Goal: Information Seeking & Learning: Check status

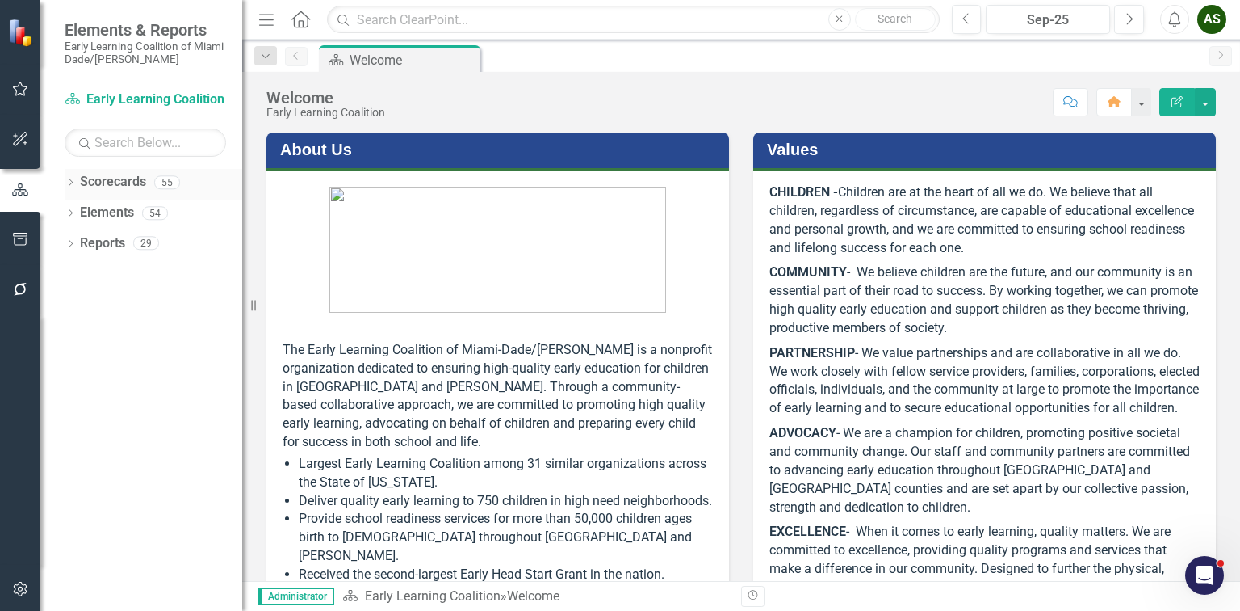
click at [71, 184] on icon "Dropdown" at bounding box center [70, 183] width 11 height 9
click at [73, 211] on icon "Dropdown" at bounding box center [79, 213] width 12 height 10
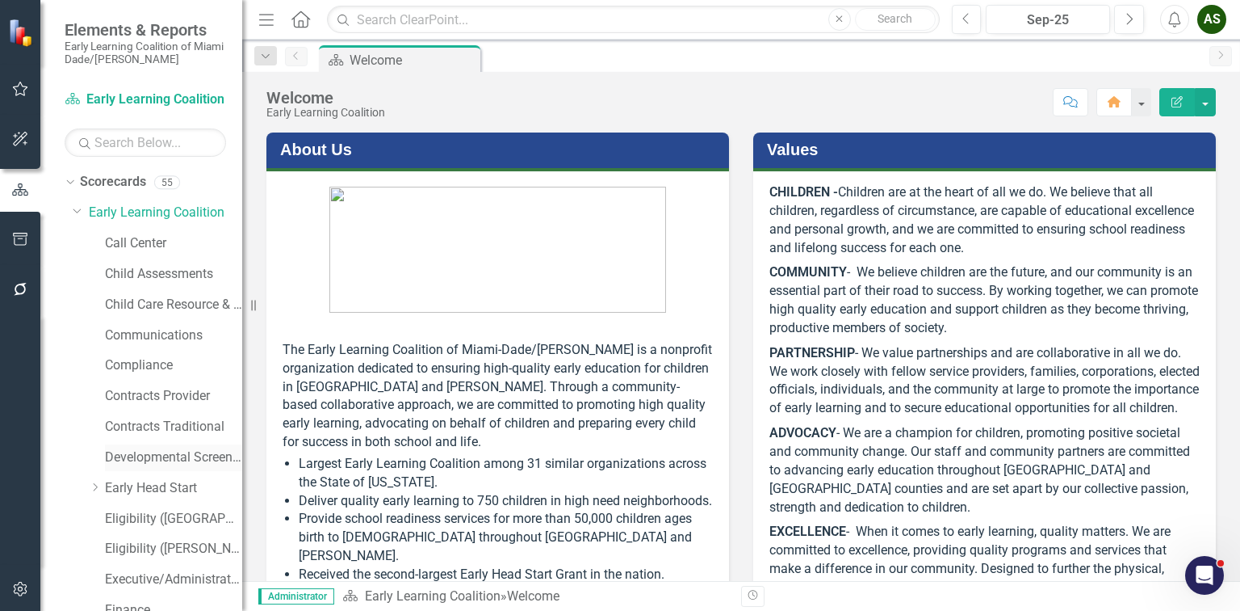
click at [157, 458] on link "Developmental Screening Compliance" at bounding box center [173, 457] width 137 height 19
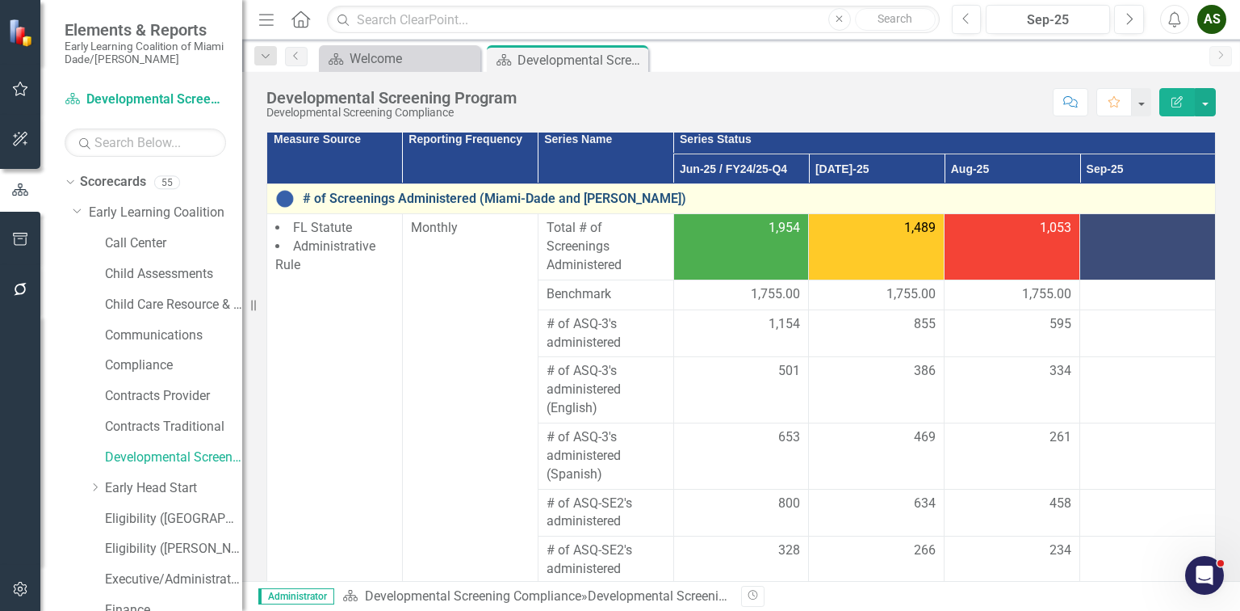
click at [339, 195] on link "# of Screenings Administered (Miami-Dade and [PERSON_NAME])" at bounding box center [755, 198] width 904 height 15
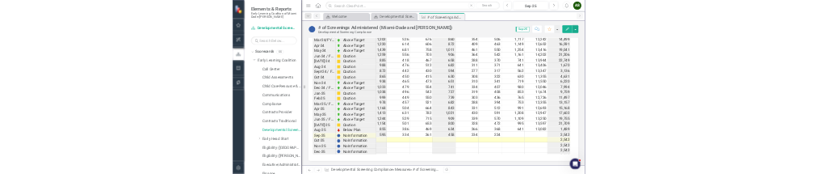
scroll to position [2933, 0]
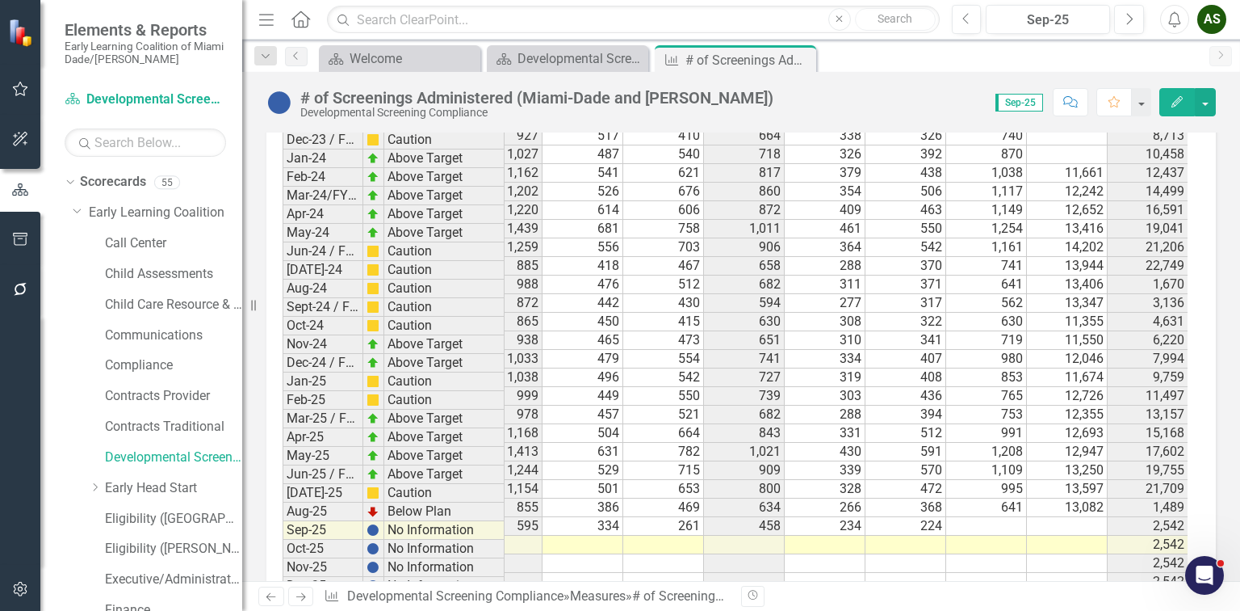
click at [1172, 480] on td "21,709" at bounding box center [1148, 489] width 81 height 19
click at [19, 583] on icon "button" at bounding box center [20, 588] width 14 height 15
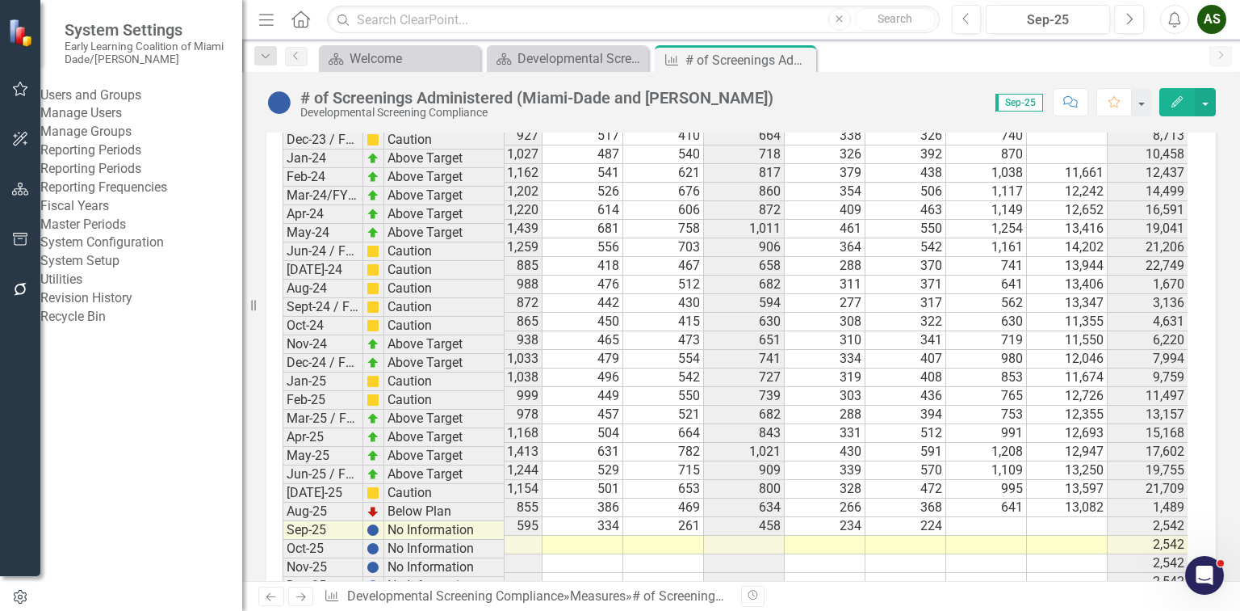
click at [111, 123] on link "Manage Users" at bounding box center [141, 113] width 202 height 19
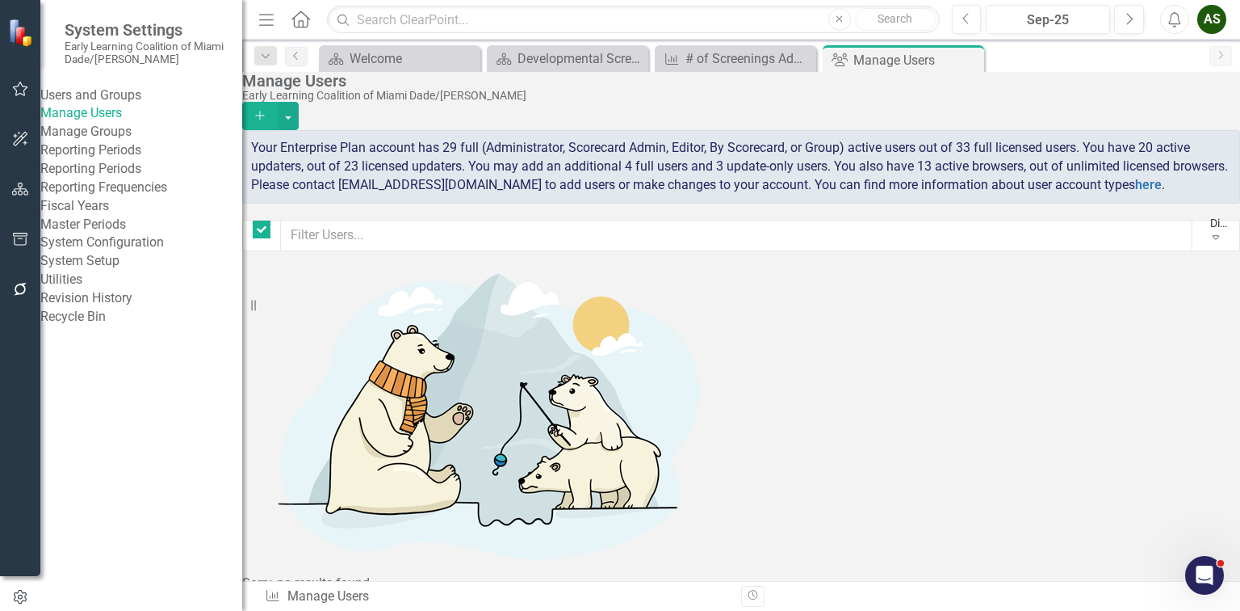
checkbox input "false"
click at [416, 251] on input "text" at bounding box center [736, 235] width 913 height 31
type input "m"
type input "a"
checkbox input "false"
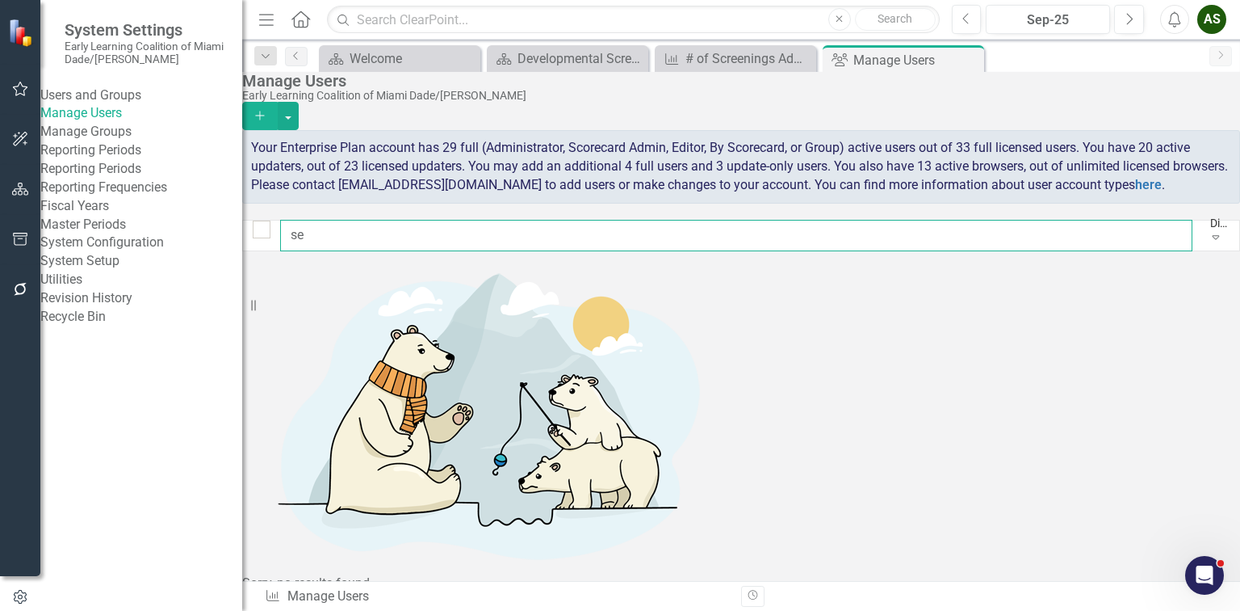
type input "s"
type input "m"
click at [440, 251] on input "text" at bounding box center [736, 235] width 913 height 31
click at [355, 251] on input "tra" at bounding box center [736, 235] width 913 height 31
type input "t"
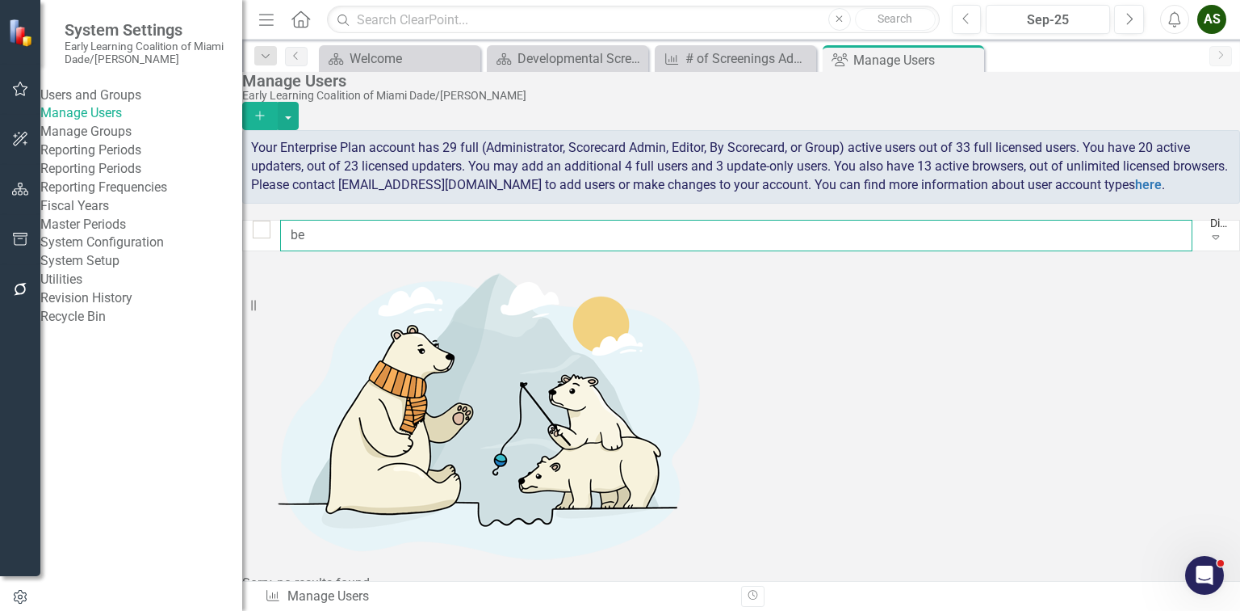
type input "b"
click at [378, 251] on input "text" at bounding box center [736, 235] width 913 height 31
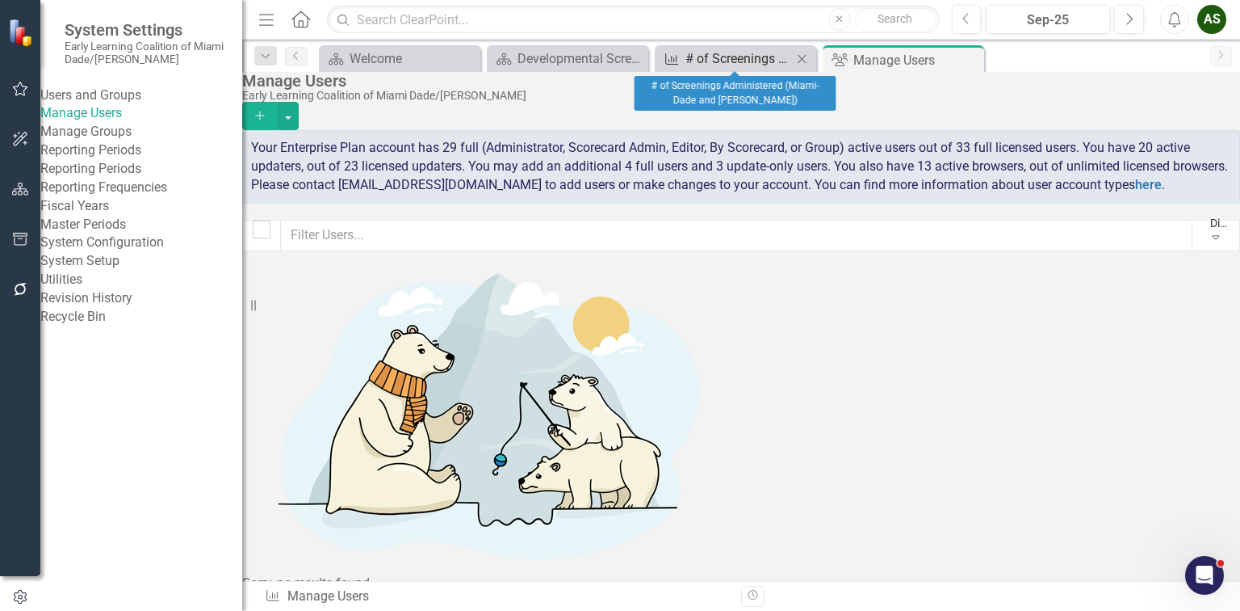
click at [717, 61] on div "# of Screenings Administered (Miami-Dade and [PERSON_NAME])" at bounding box center [739, 58] width 107 height 20
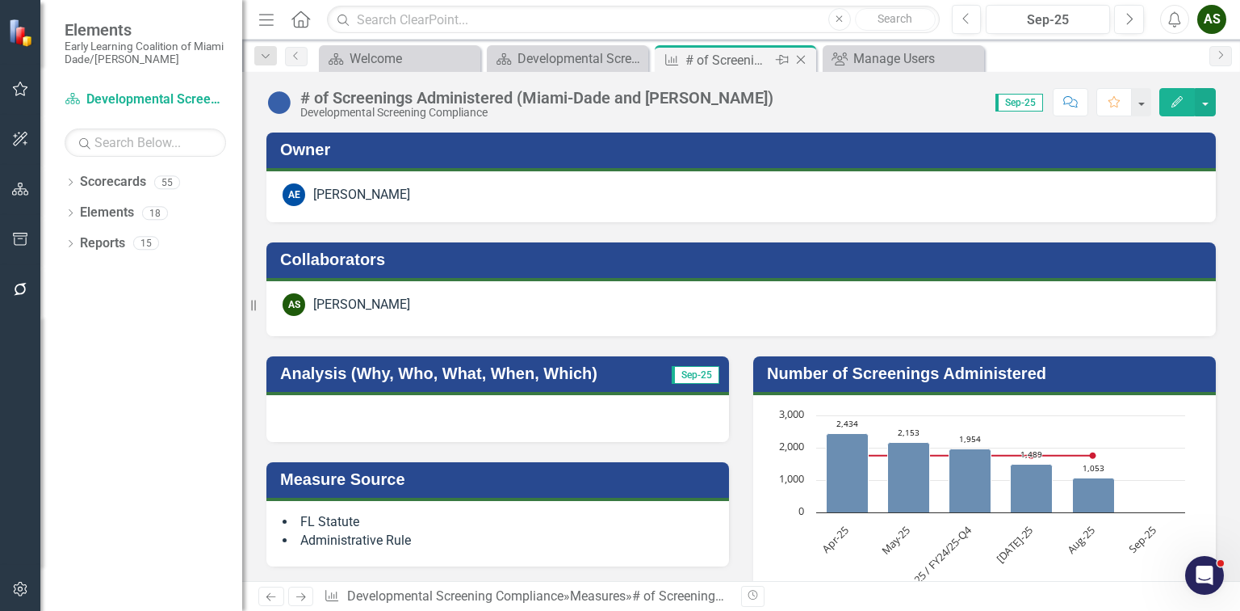
click at [801, 58] on icon "Close" at bounding box center [801, 59] width 16 height 13
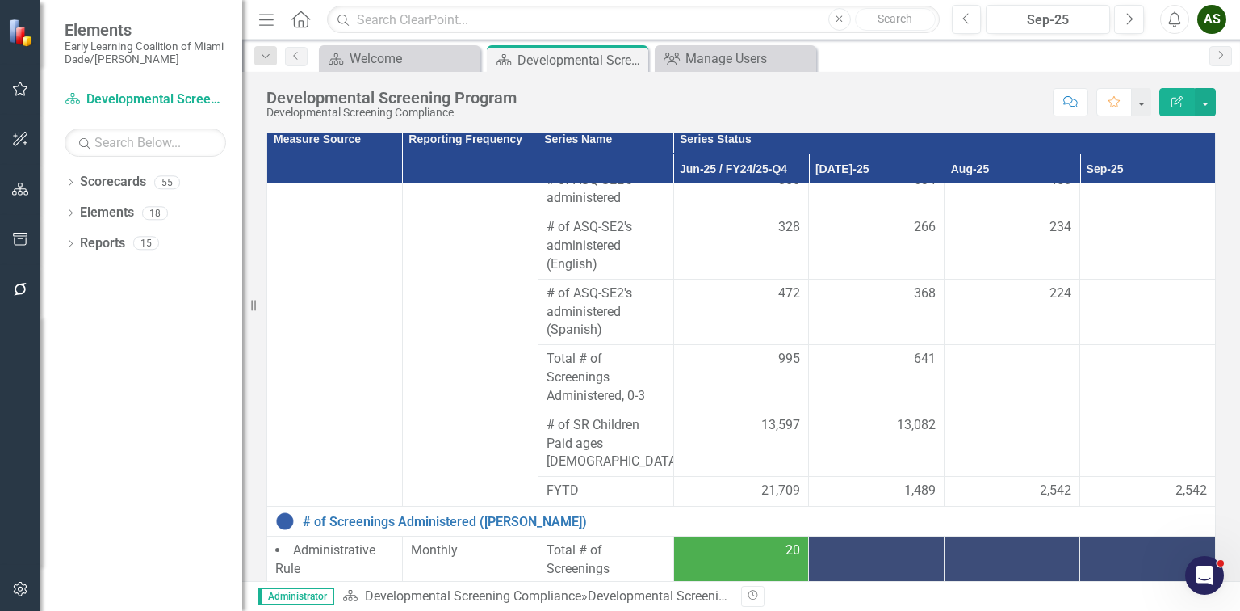
scroll to position [581, 0]
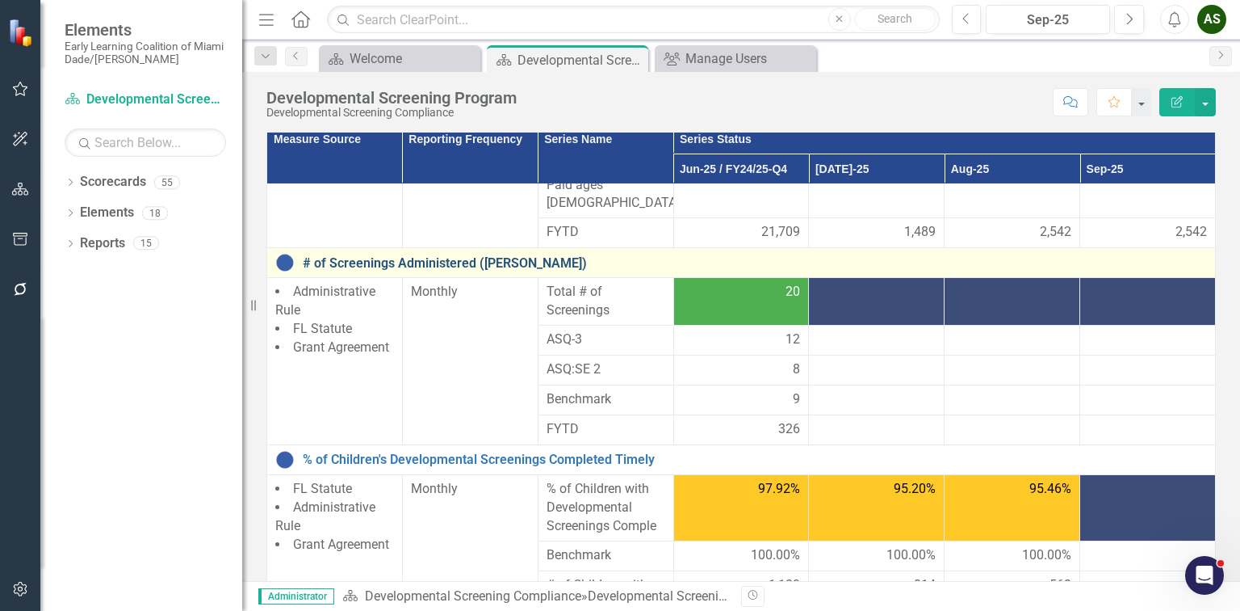
click at [351, 256] on link "# of Screenings Administered ([PERSON_NAME])" at bounding box center [755, 263] width 904 height 15
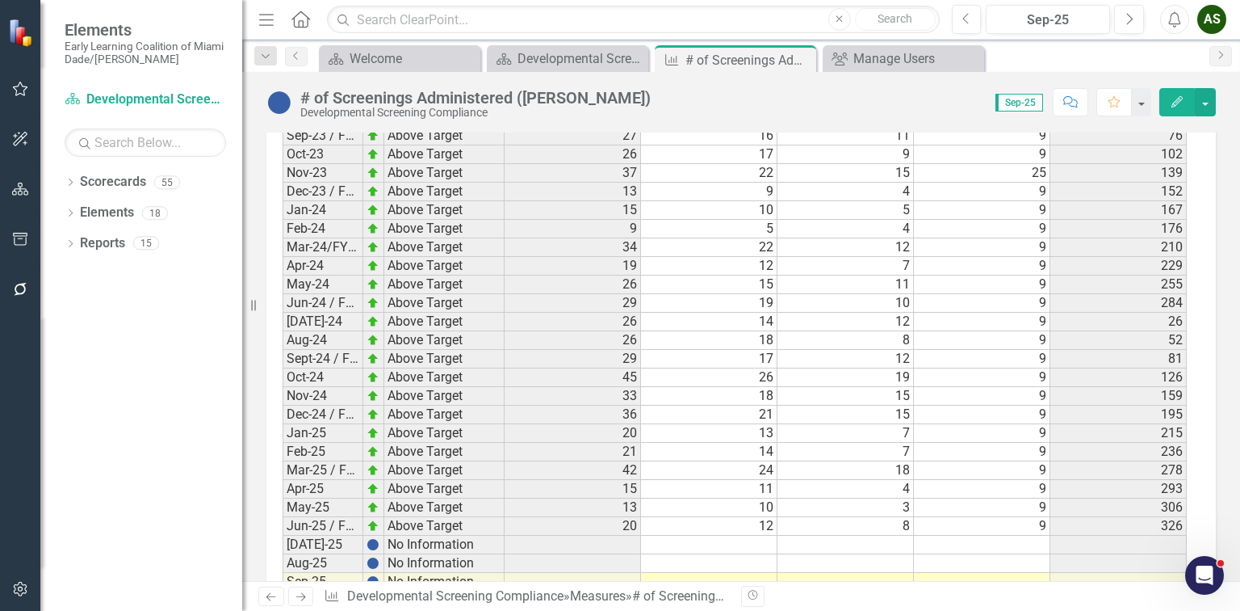
scroll to position [2315, 0]
